Goal: Information Seeking & Learning: Learn about a topic

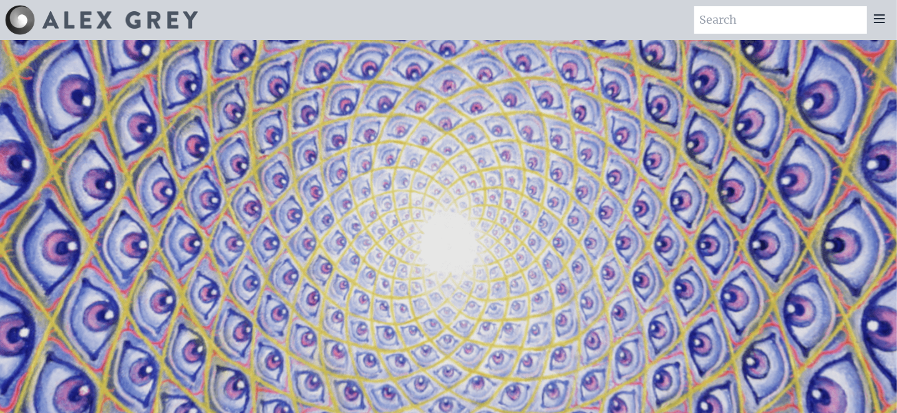
click at [58, 9] on div at bounding box center [101, 20] width 193 height 30
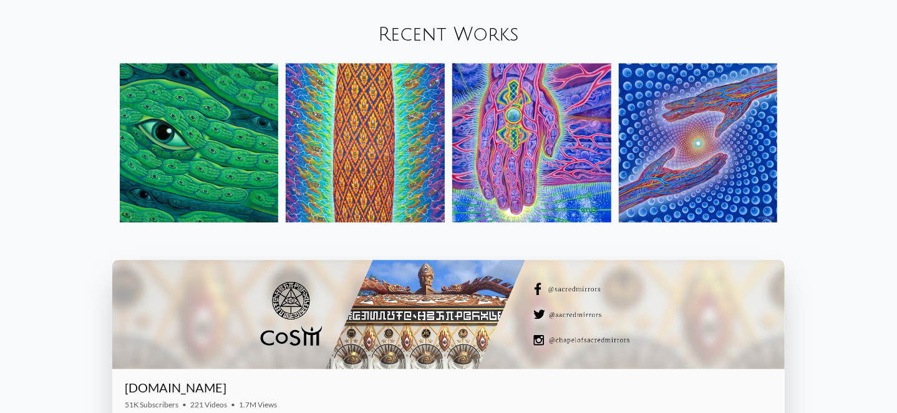
scroll to position [1373, 0]
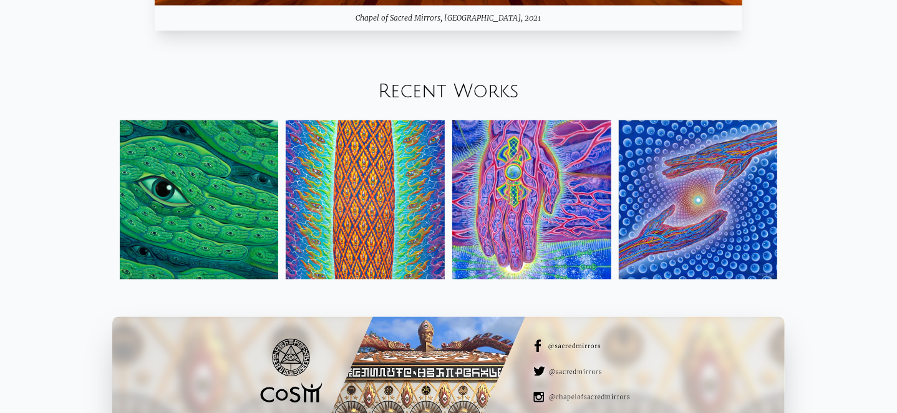
click at [686, 167] on img at bounding box center [698, 199] width 159 height 159
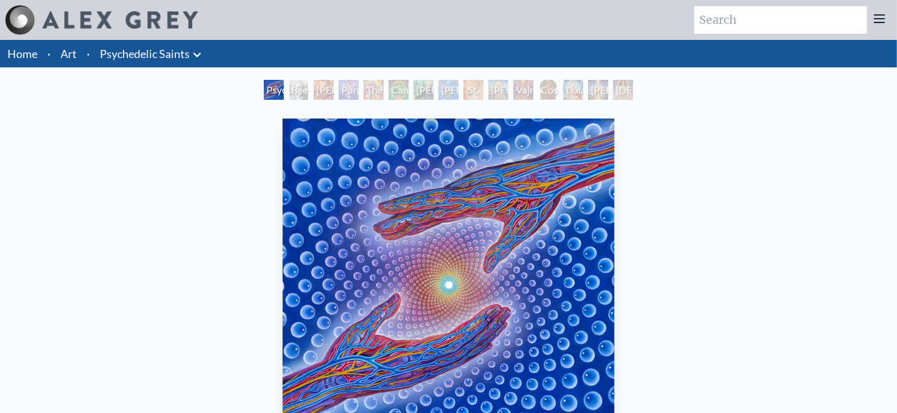
click at [331, 84] on div "Stanislav Grof M.D., Cartographer of Consciousness" at bounding box center [324, 90] width 20 height 20
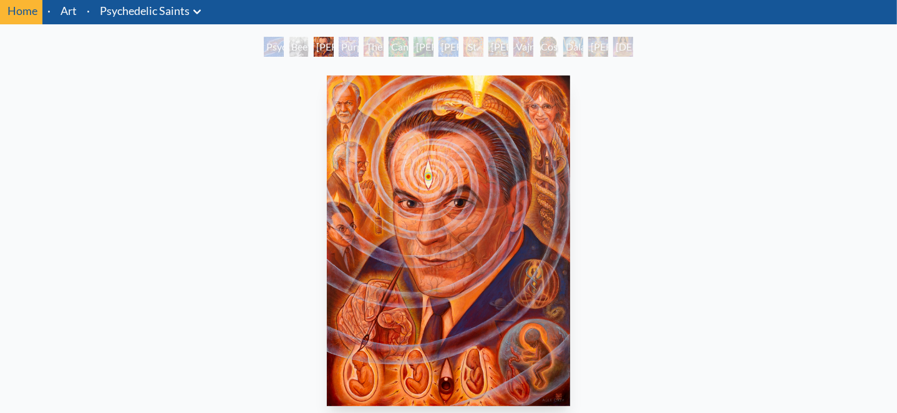
scroll to position [46, 0]
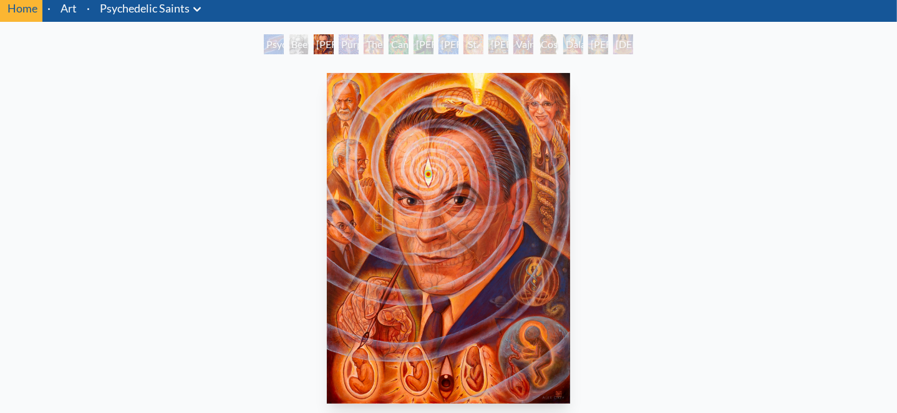
click at [339, 44] on div "Purple Jesus" at bounding box center [349, 44] width 20 height 20
